Goal: Information Seeking & Learning: Learn about a topic

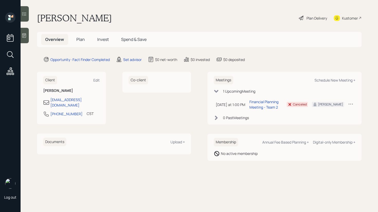
click at [26, 28] on div at bounding box center [25, 35] width 8 height 15
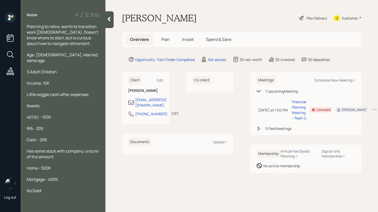
click at [37, 125] on span "IRA - 20K" at bounding box center [35, 128] width 17 height 6
click at [46, 125] on div "IRA - 20K" at bounding box center [63, 128] width 72 height 6
drag, startPoint x: 47, startPoint y: 123, endPoint x: 25, endPoint y: 121, distance: 21.7
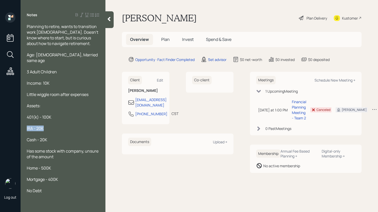
click at [25, 121] on div "Planning to retire, wants to transition work [DEMOGRAPHIC_DATA]. Doesn't know w…" at bounding box center [63, 109] width 85 height 170
click at [56, 125] on div "IRA - 20K" at bounding box center [63, 128] width 72 height 6
click at [299, 116] on div "Financial Planning Meeting - Team 2" at bounding box center [299, 110] width 14 height 22
click at [108, 18] on icon at bounding box center [109, 19] width 3 height 4
